Goal: Entertainment & Leisure: Consume media (video, audio)

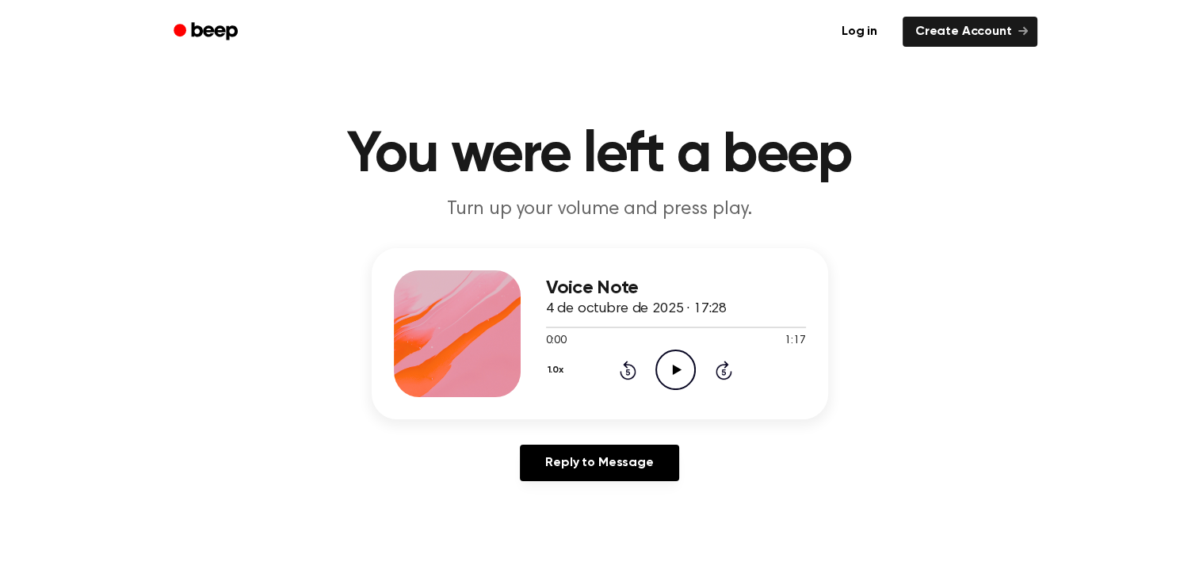
click at [663, 365] on icon "Play Audio" at bounding box center [676, 370] width 40 height 40
drag, startPoint x: 152, startPoint y: 33, endPoint x: 316, endPoint y: 36, distance: 163.4
click at [316, 36] on div "Log in Create Account" at bounding box center [599, 31] width 913 height 63
drag, startPoint x: 612, startPoint y: 311, endPoint x: 599, endPoint y: 234, distance: 77.9
click at [599, 234] on main "You were left a beep Turn up your volume and press play. Voice Note 4 de octubr…" at bounding box center [599, 488] width 1199 height 977
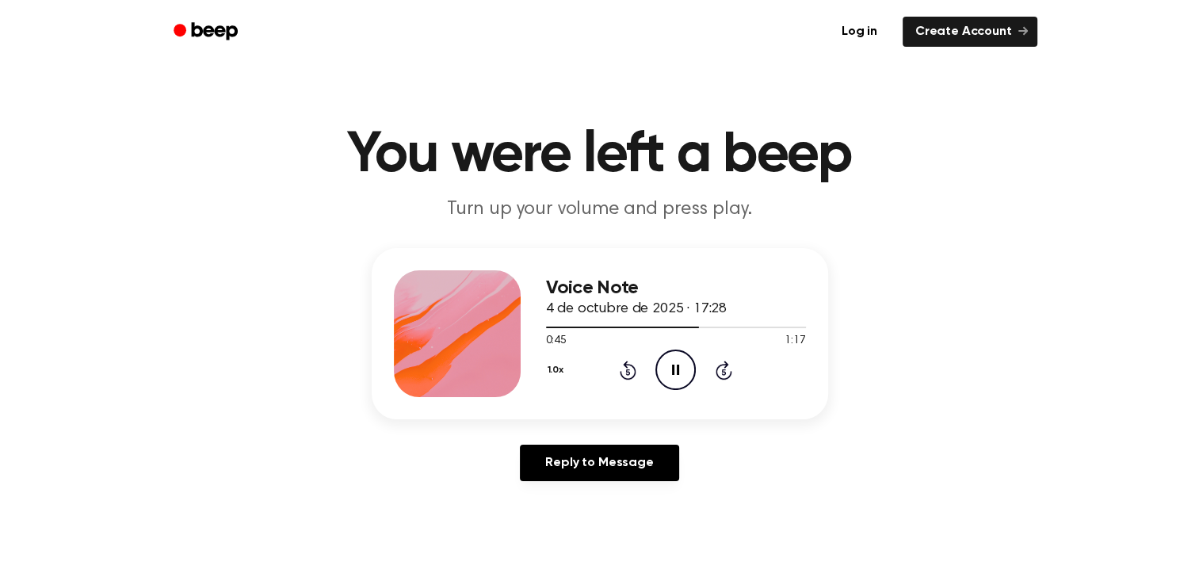
drag, startPoint x: 599, startPoint y: 234, endPoint x: 539, endPoint y: 254, distance: 63.7
click at [539, 254] on div "Voice Note 4 de octubre de 2025 · 17:28 0:45 1:17 Your browser does not support…" at bounding box center [600, 333] width 457 height 171
click at [530, 217] on p "Turn up your volume and press play." at bounding box center [600, 210] width 609 height 26
drag, startPoint x: 595, startPoint y: 273, endPoint x: 521, endPoint y: 329, distance: 93.4
click at [521, 329] on div "Voice Note 4 de octubre de 2025 · 17:28 0:50 1:17 Your browser does not support…" at bounding box center [600, 333] width 457 height 171
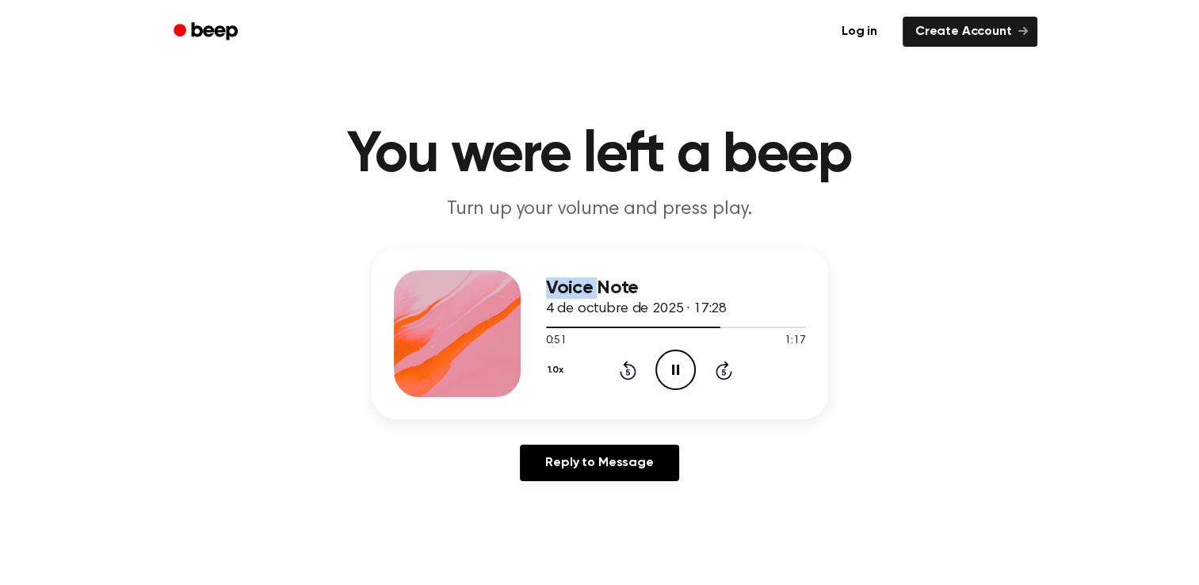
drag, startPoint x: 521, startPoint y: 329, endPoint x: 467, endPoint y: 245, distance: 99.8
click at [467, 245] on main "You were left a beep Turn up your volume and press play. Voice Note 4 de octubr…" at bounding box center [599, 488] width 1199 height 977
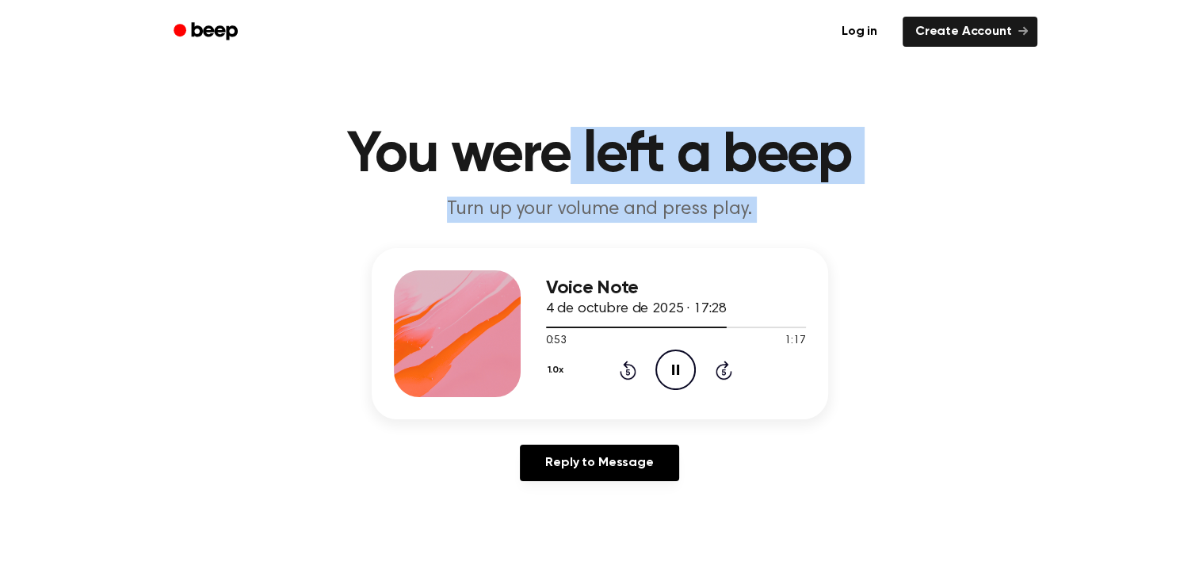
drag, startPoint x: 557, startPoint y: 145, endPoint x: 526, endPoint y: 287, distance: 145.1
click at [526, 287] on main "You were left a beep Turn up your volume and press play. Voice Note 4 de octubr…" at bounding box center [599, 488] width 1199 height 977
drag, startPoint x: 526, startPoint y: 287, endPoint x: 506, endPoint y: 288, distance: 20.6
click at [506, 288] on div at bounding box center [457, 333] width 127 height 127
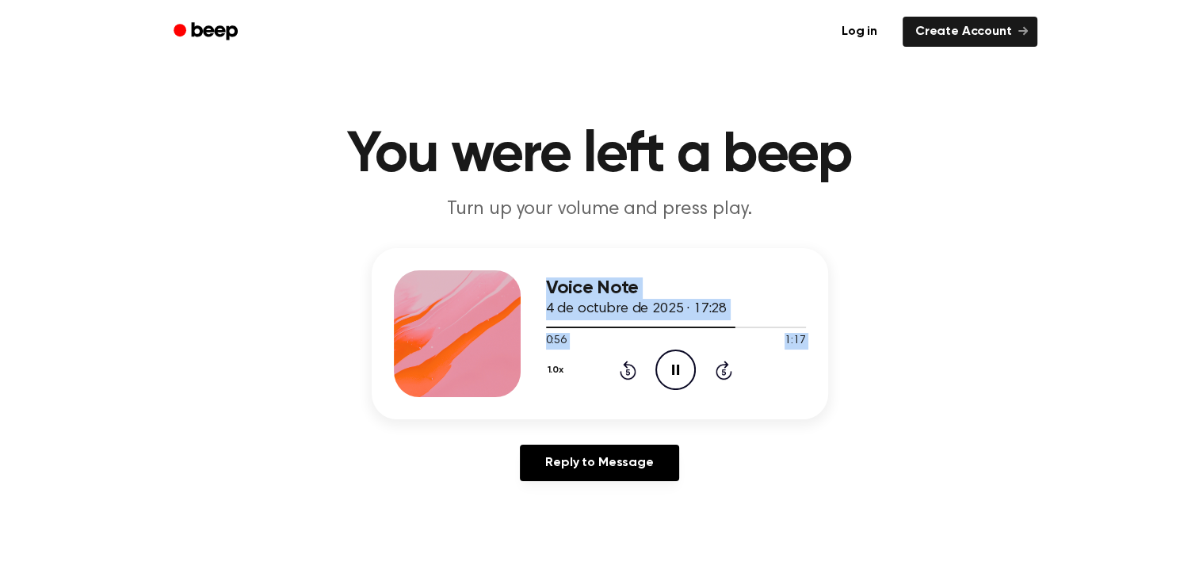
drag, startPoint x: 620, startPoint y: 363, endPoint x: 413, endPoint y: 244, distance: 238.6
click at [413, 244] on main "You were left a beep Turn up your volume and press play. Voice Note 4 de octubr…" at bounding box center [599, 488] width 1199 height 977
click at [720, 243] on main "You were left a beep Turn up your volume and press play. Voice Note 4 de octubr…" at bounding box center [599, 488] width 1199 height 977
drag, startPoint x: 663, startPoint y: 284, endPoint x: 583, endPoint y: 305, distance: 82.1
click at [583, 305] on div "Voice Note 4 de octubre de 2025 · 17:28" at bounding box center [676, 298] width 260 height 43
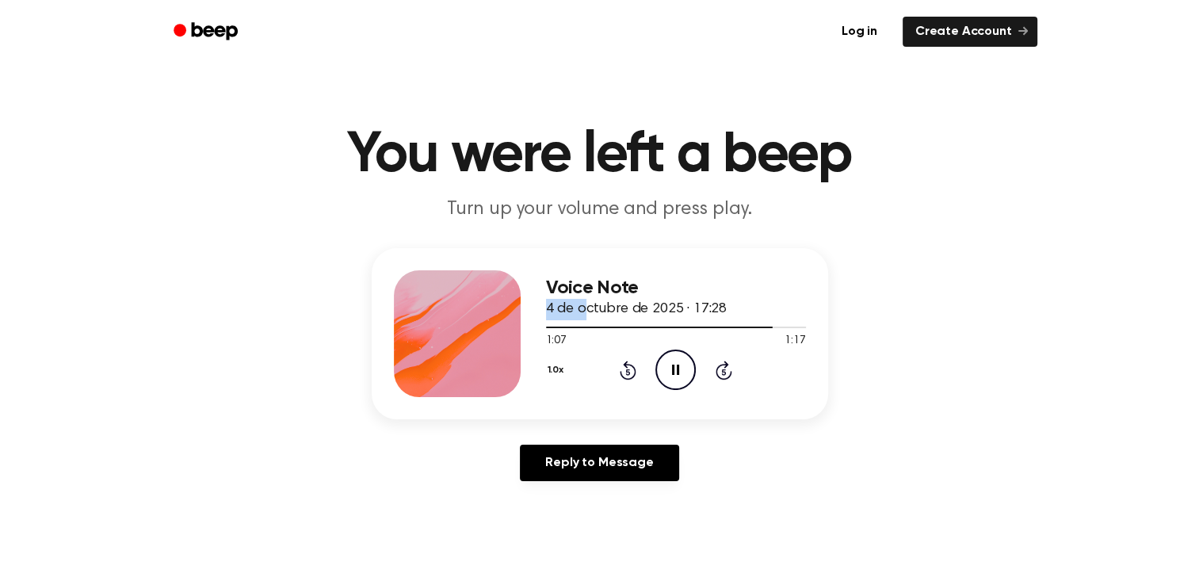
drag, startPoint x: 583, startPoint y: 305, endPoint x: 662, endPoint y: 297, distance: 78.9
click at [662, 297] on h3 "Voice Note" at bounding box center [676, 287] width 260 height 21
click at [637, 292] on h3 "Voice Note" at bounding box center [676, 287] width 260 height 21
drag, startPoint x: 637, startPoint y: 292, endPoint x: 545, endPoint y: 296, distance: 92.8
click at [545, 296] on div "Voice Note 4 de octubre de 2025 · 17:28 1:10 1:17 Your browser does not support…" at bounding box center [600, 333] width 457 height 171
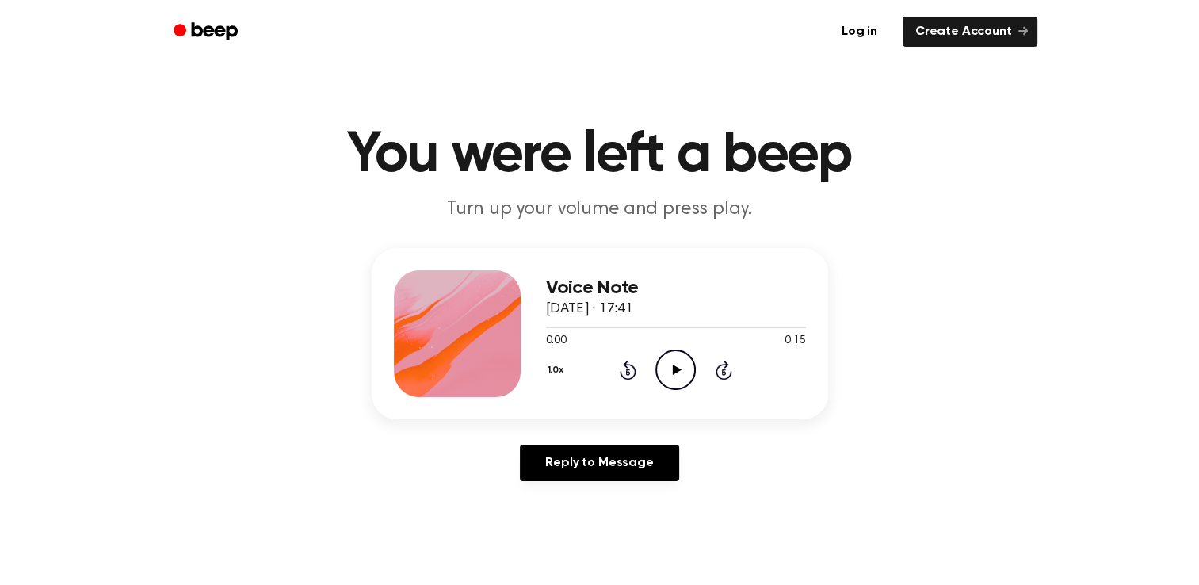
click at [667, 364] on icon "Play Audio" at bounding box center [676, 370] width 40 height 40
